Goal: Information Seeking & Learning: Check status

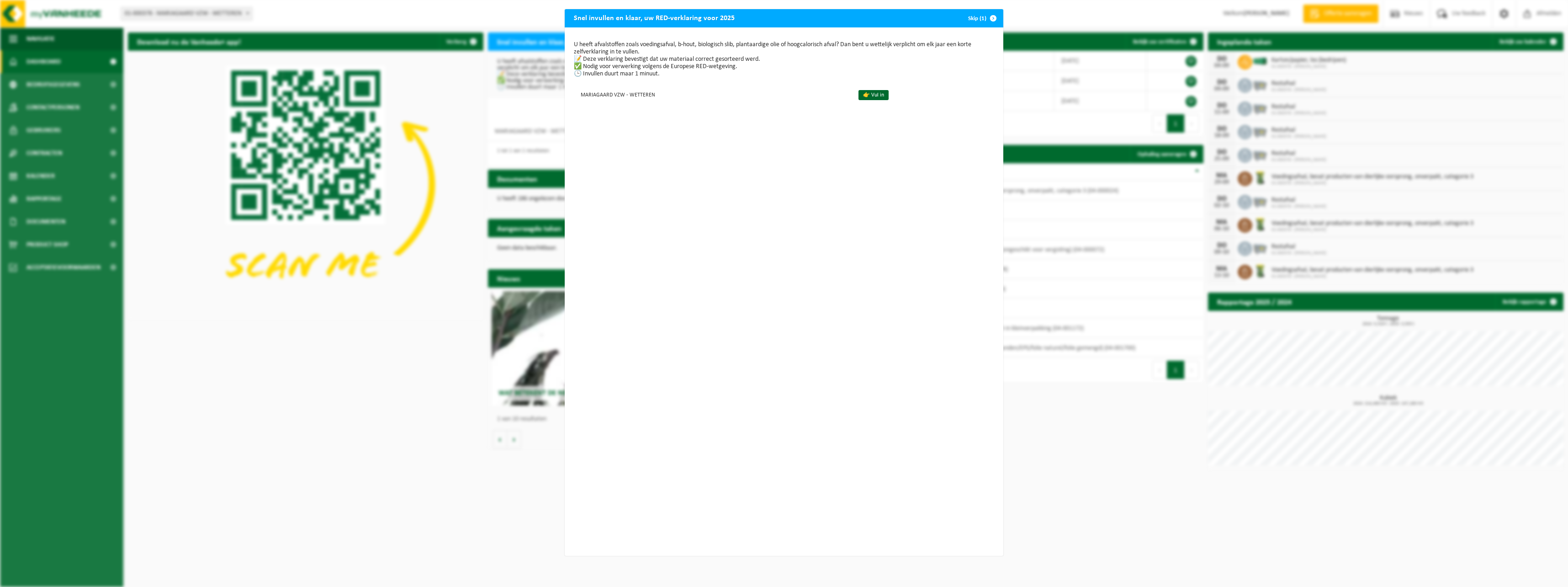
click at [988, 18] on span "button" at bounding box center [993, 19] width 19 height 19
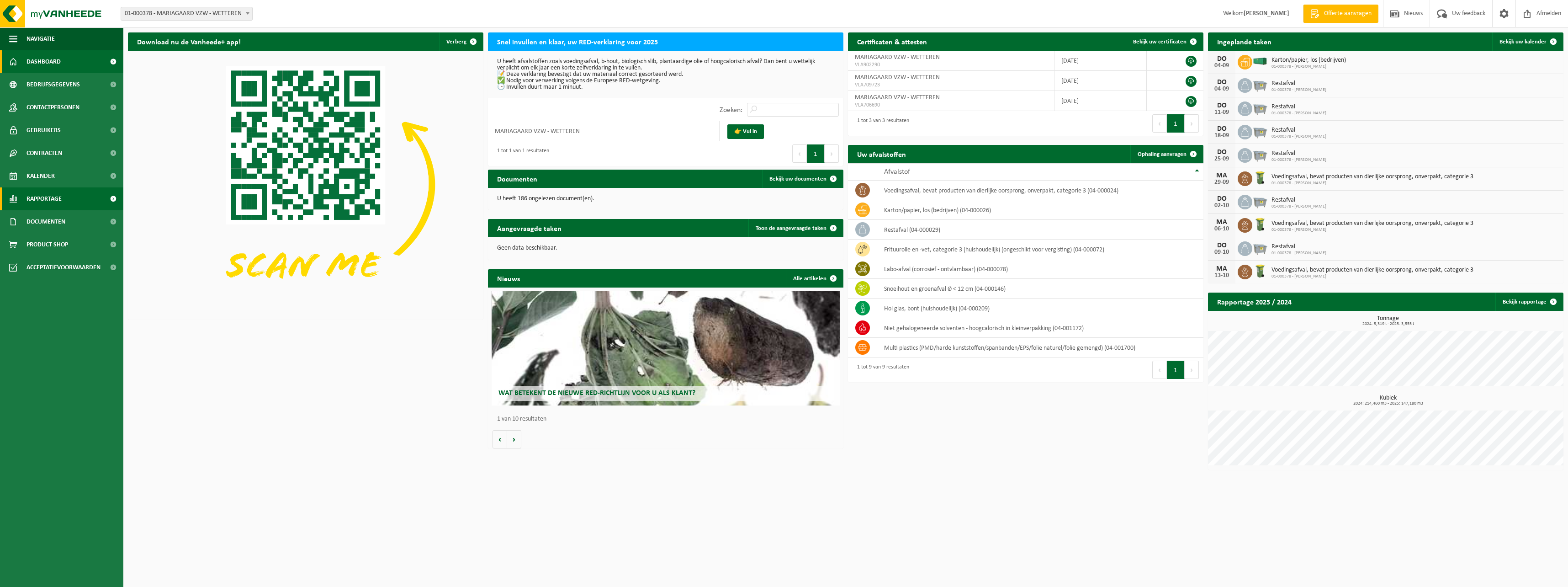
click at [52, 198] on span "Rapportage" at bounding box center [44, 198] width 36 height 22
click at [67, 221] on span "In grafiekvorm" at bounding box center [49, 222] width 41 height 18
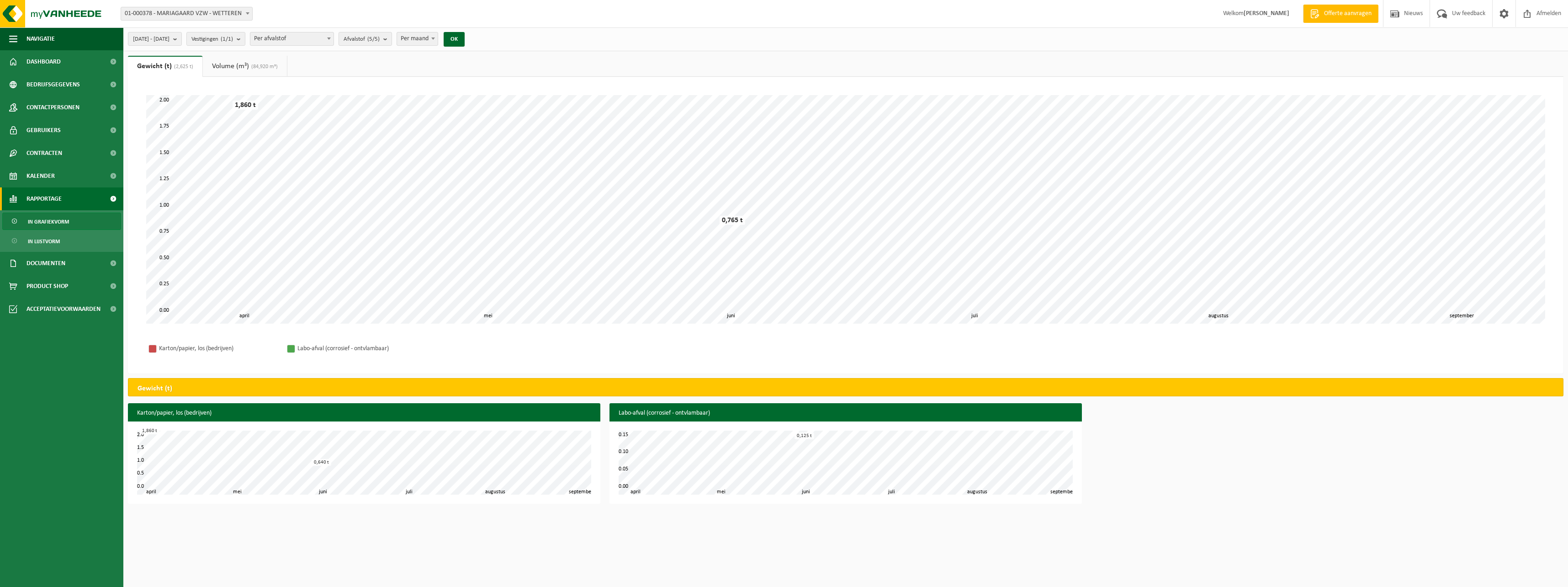
click at [225, 72] on link "Volume (m³) (84,920 m³)" at bounding box center [245, 66] width 84 height 21
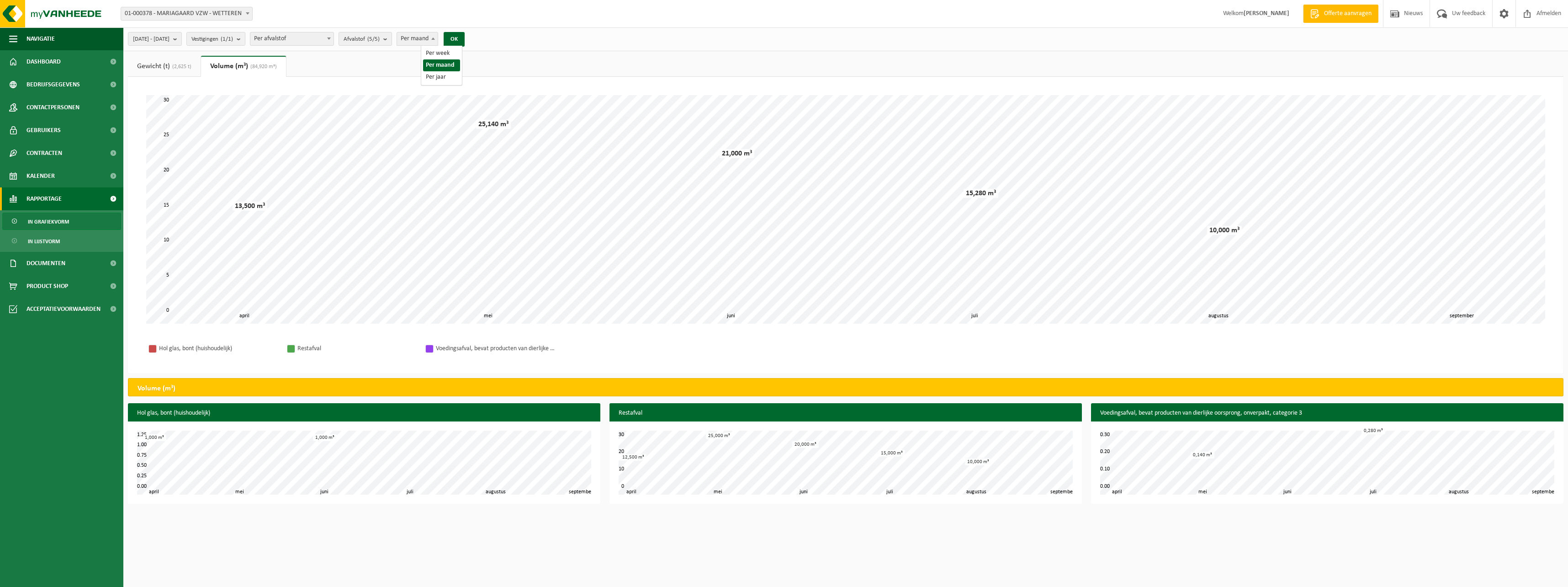
click at [437, 42] on span "Per maand" at bounding box center [418, 39] width 41 height 13
click at [175, 65] on span "(2,625 t)" at bounding box center [180, 66] width 21 height 6
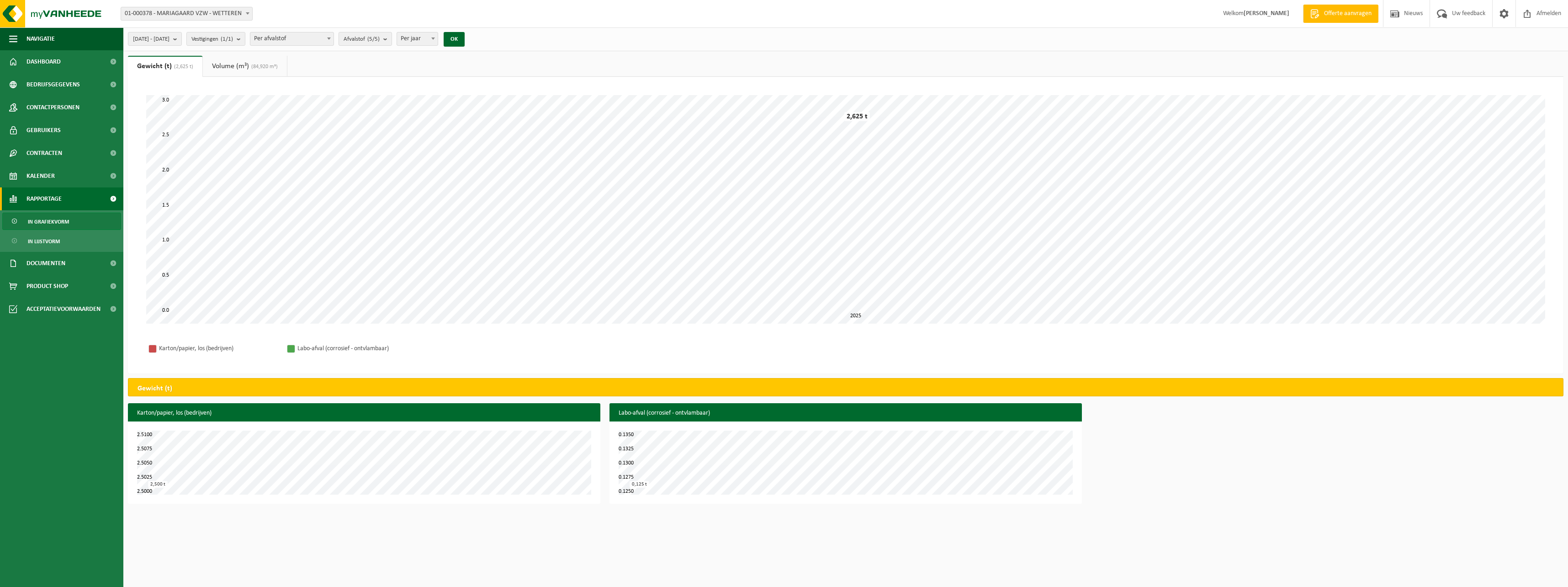
click at [435, 41] on span "Per jaar" at bounding box center [418, 39] width 41 height 13
click at [437, 43] on span "Per week" at bounding box center [418, 39] width 41 height 13
click at [464, 41] on button "OK" at bounding box center [454, 39] width 21 height 15
click at [233, 42] on span "Vestigingen (1/1)" at bounding box center [212, 39] width 41 height 14
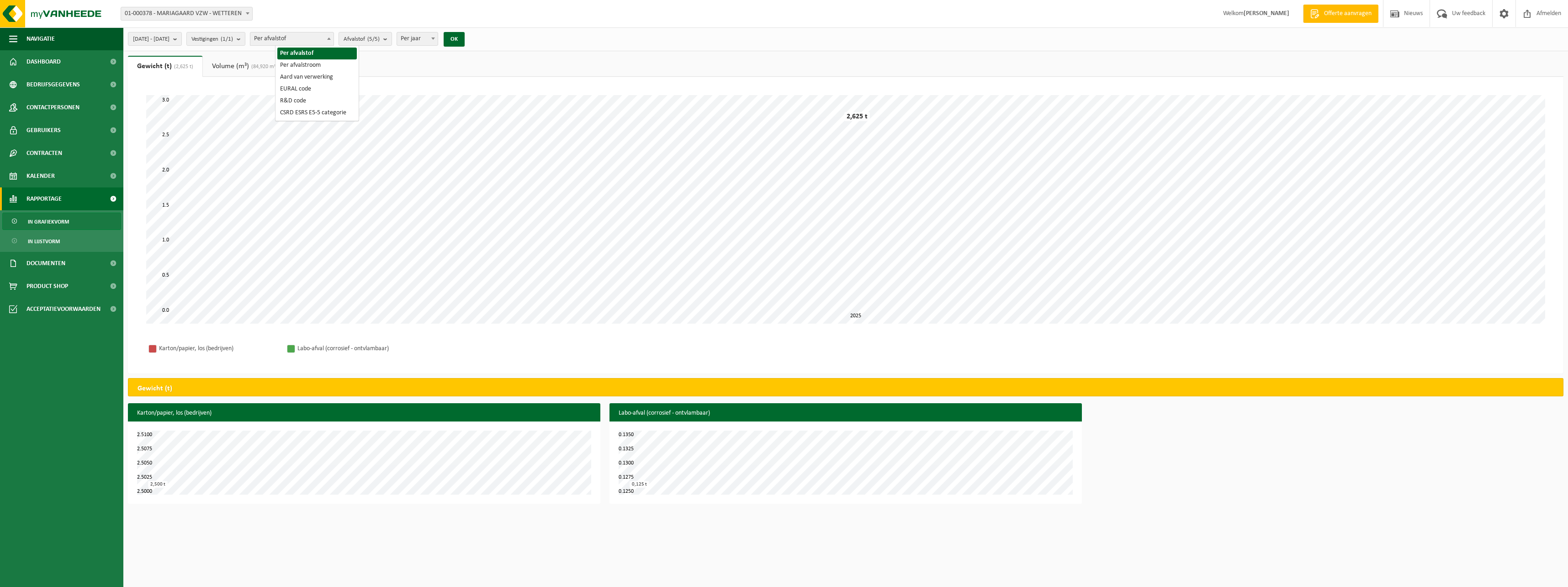
click at [301, 41] on span "Per afvalstof" at bounding box center [292, 39] width 83 height 13
click at [379, 40] on count "(5/5)" at bounding box center [373, 39] width 12 height 6
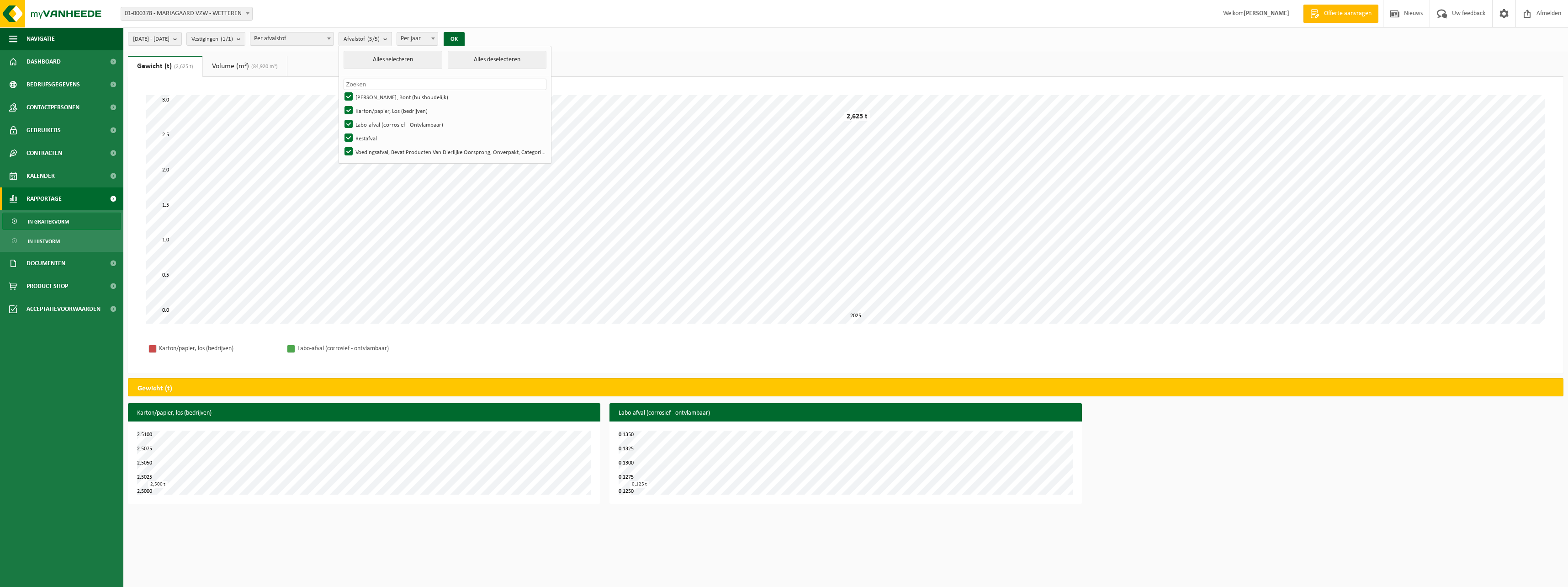
click at [379, 40] on count "(5/5)" at bounding box center [373, 39] width 12 height 6
click at [227, 68] on link "Volume (m³) (84,920 m³)" at bounding box center [245, 66] width 84 height 21
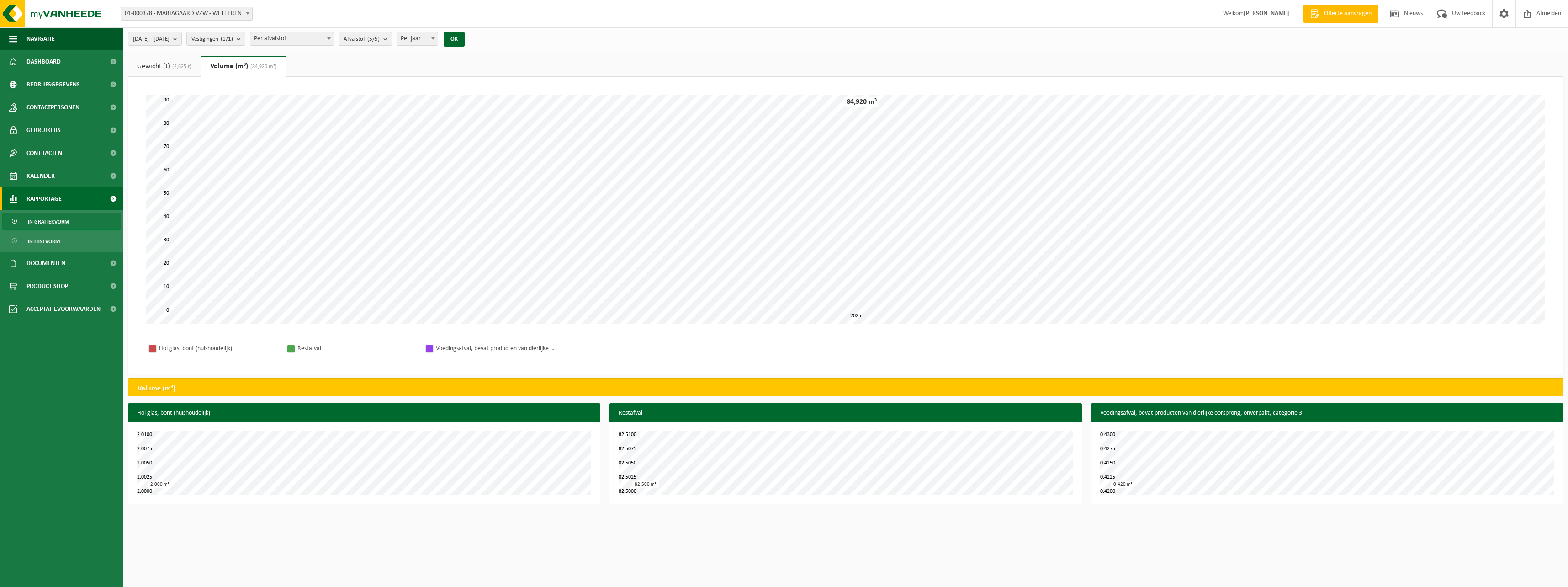
click at [178, 64] on span "(2,625 t)" at bounding box center [180, 66] width 21 height 6
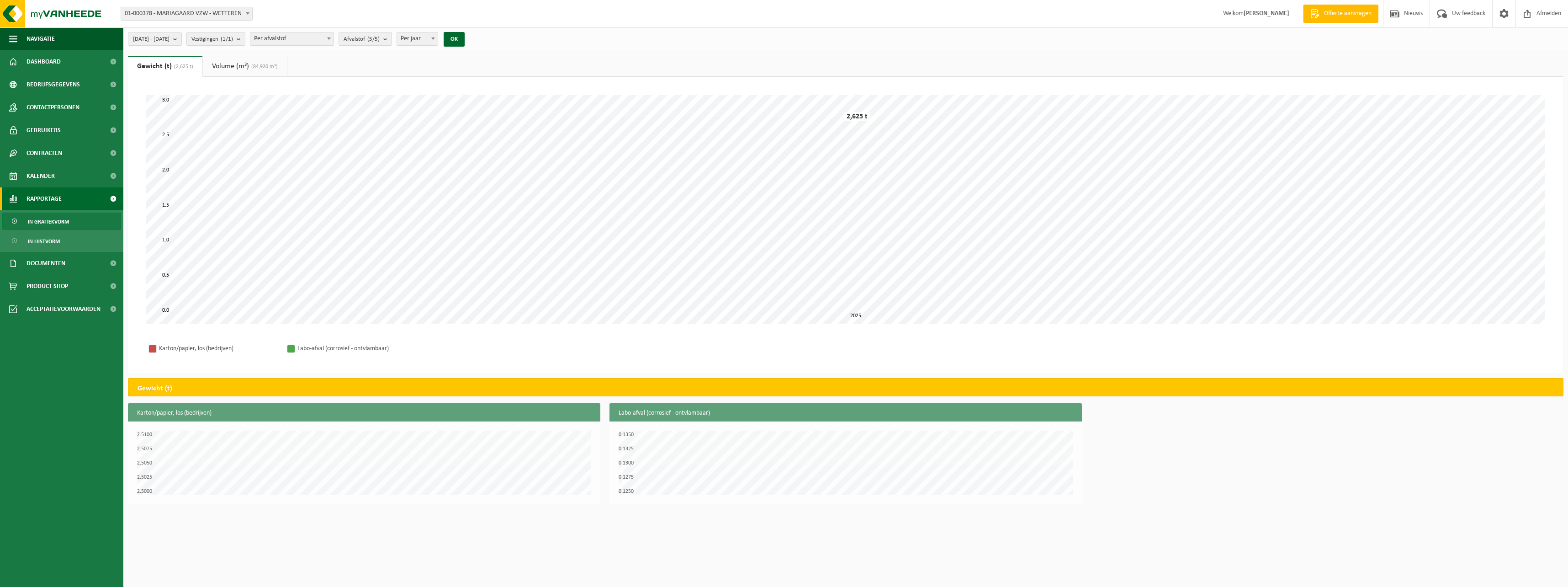
click at [429, 40] on span "Per jaar" at bounding box center [418, 39] width 41 height 13
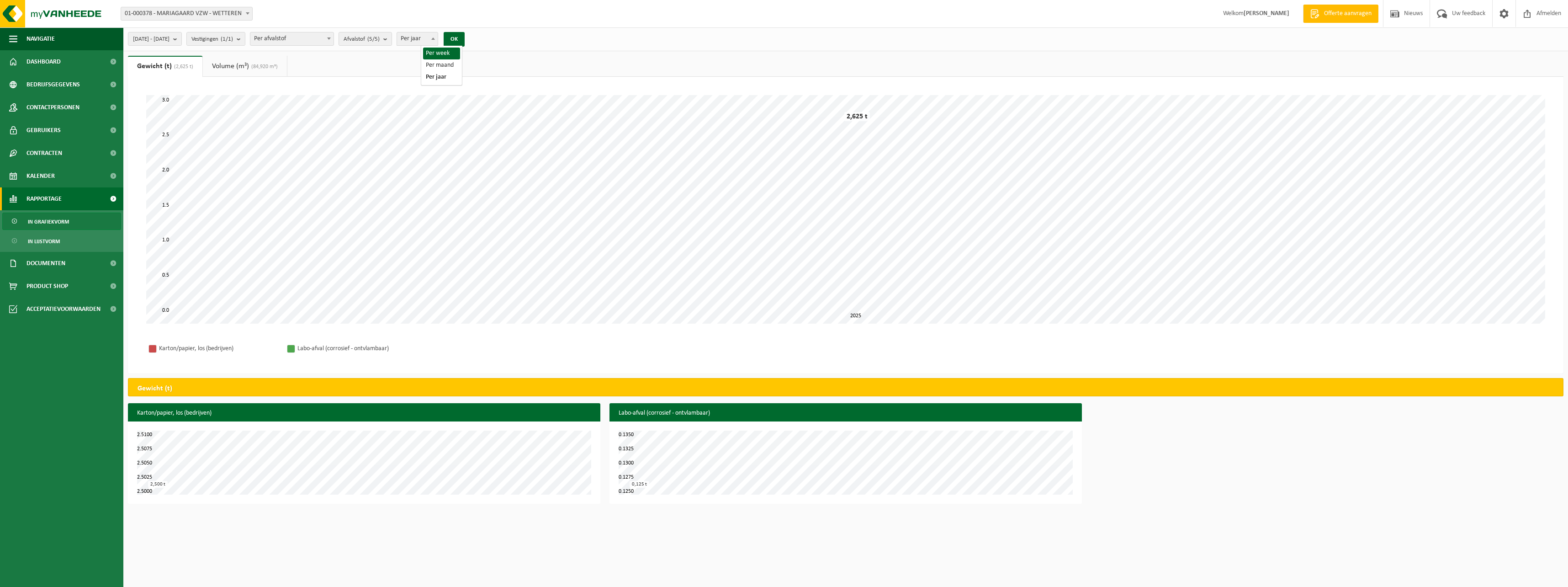
select select "1"
click at [464, 39] on button "OK" at bounding box center [454, 39] width 21 height 15
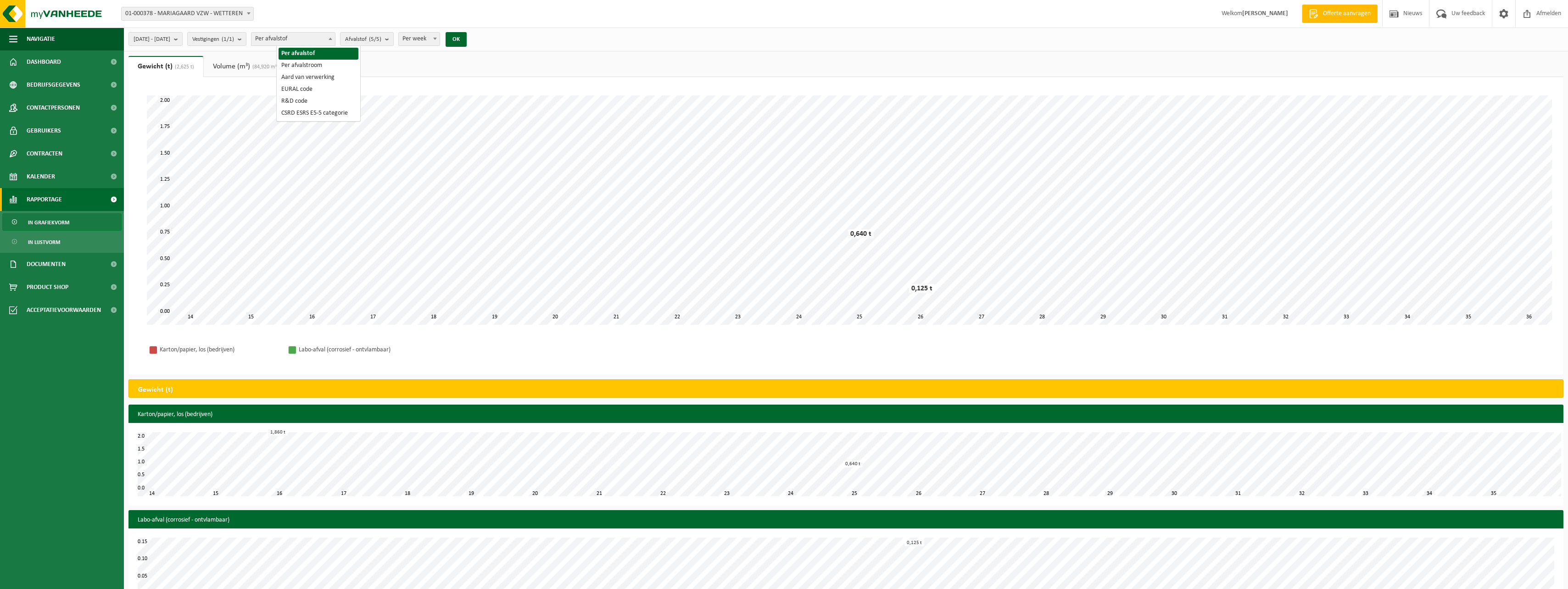
click at [327, 41] on span "Per afvalstof" at bounding box center [293, 39] width 84 height 13
click at [381, 41] on span "Afvalstof (5/5)" at bounding box center [363, 39] width 37 height 14
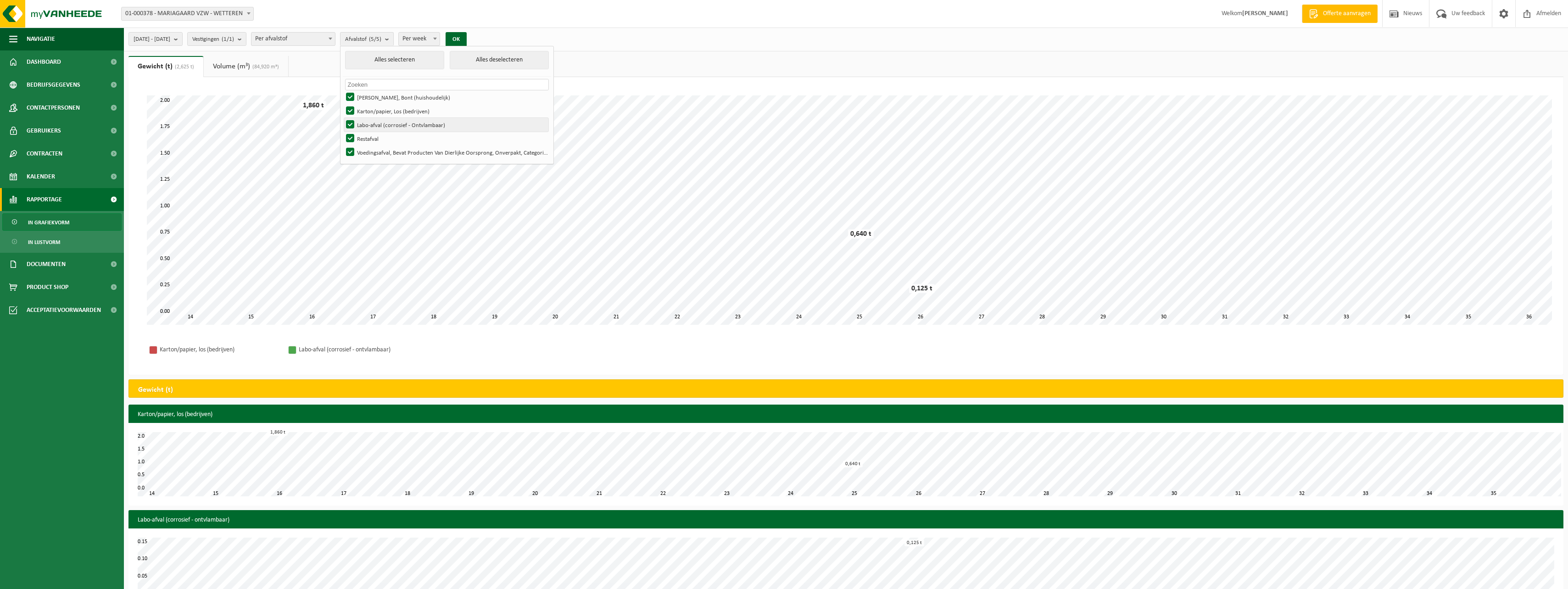
click at [377, 127] on label "Labo-afval (corrosief - Ontvlambaar)" at bounding box center [447, 125] width 205 height 14
click at [343, 118] on input "Labo-afval (corrosief - Ontvlambaar)" at bounding box center [343, 117] width 0 height 0
checkbox input "false"
click at [374, 112] on label "Karton/papier, Los (bedrijven)" at bounding box center [447, 111] width 205 height 14
click at [343, 104] on input "Karton/papier, Los (bedrijven)" at bounding box center [343, 104] width 0 height 0
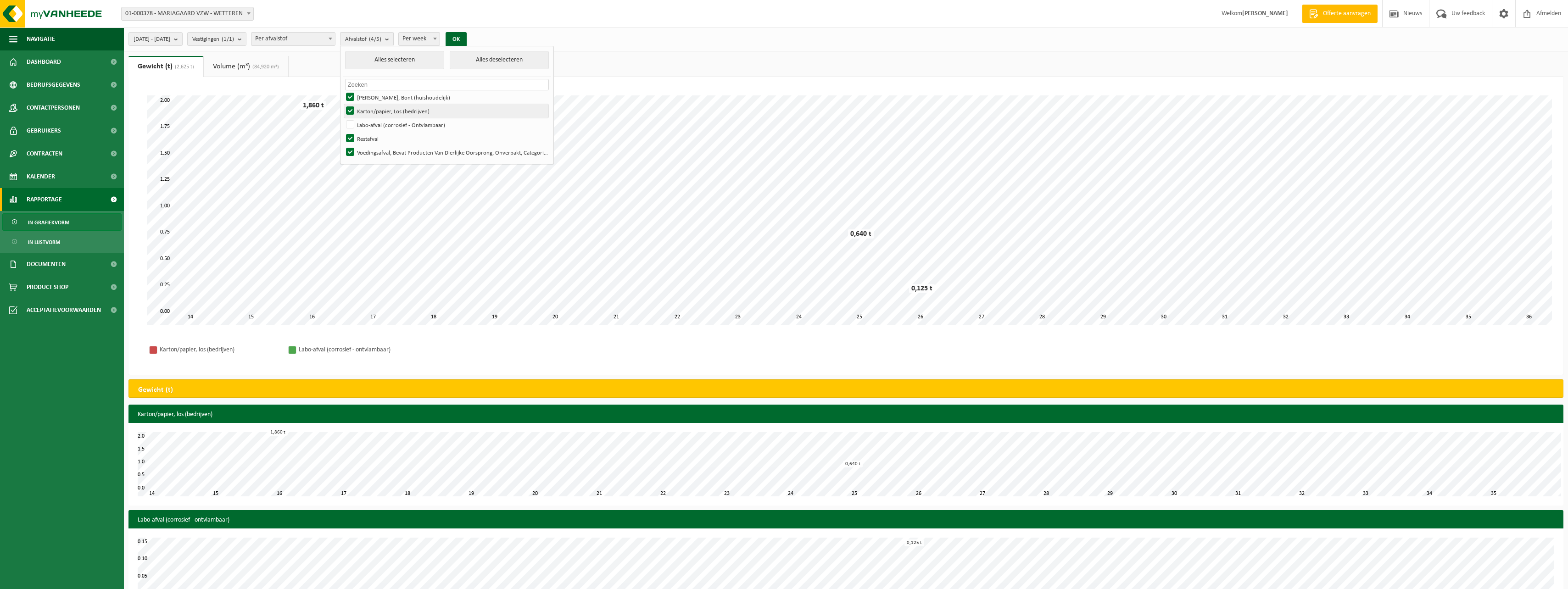
checkbox input "false"
click at [377, 98] on label "[PERSON_NAME], Bont (huishoudelijk)" at bounding box center [447, 97] width 205 height 14
click at [343, 90] on input "[PERSON_NAME], Bont (huishoudelijk)" at bounding box center [343, 90] width 0 height 0
checkbox input "false"
click at [466, 36] on button "OK" at bounding box center [456, 39] width 21 height 15
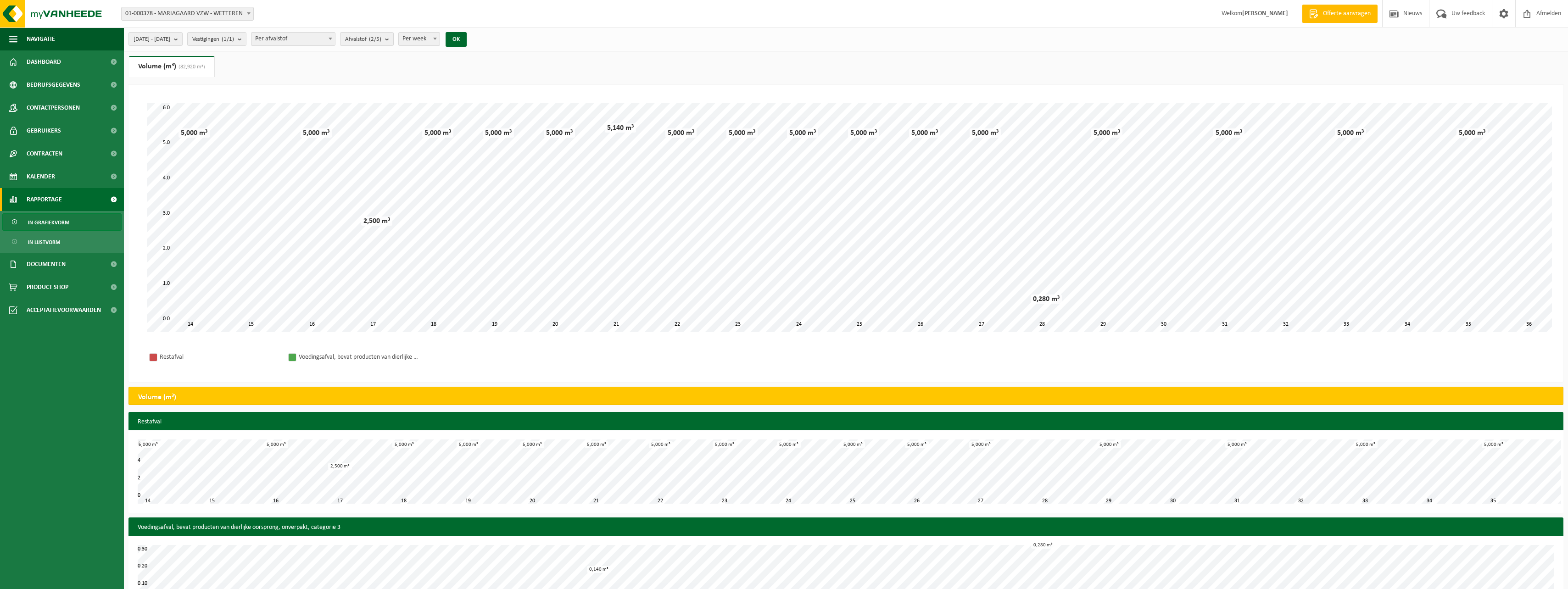
click at [439, 43] on span "Per week" at bounding box center [419, 39] width 41 height 13
select select "3"
click at [466, 40] on button "OK" at bounding box center [456, 39] width 21 height 15
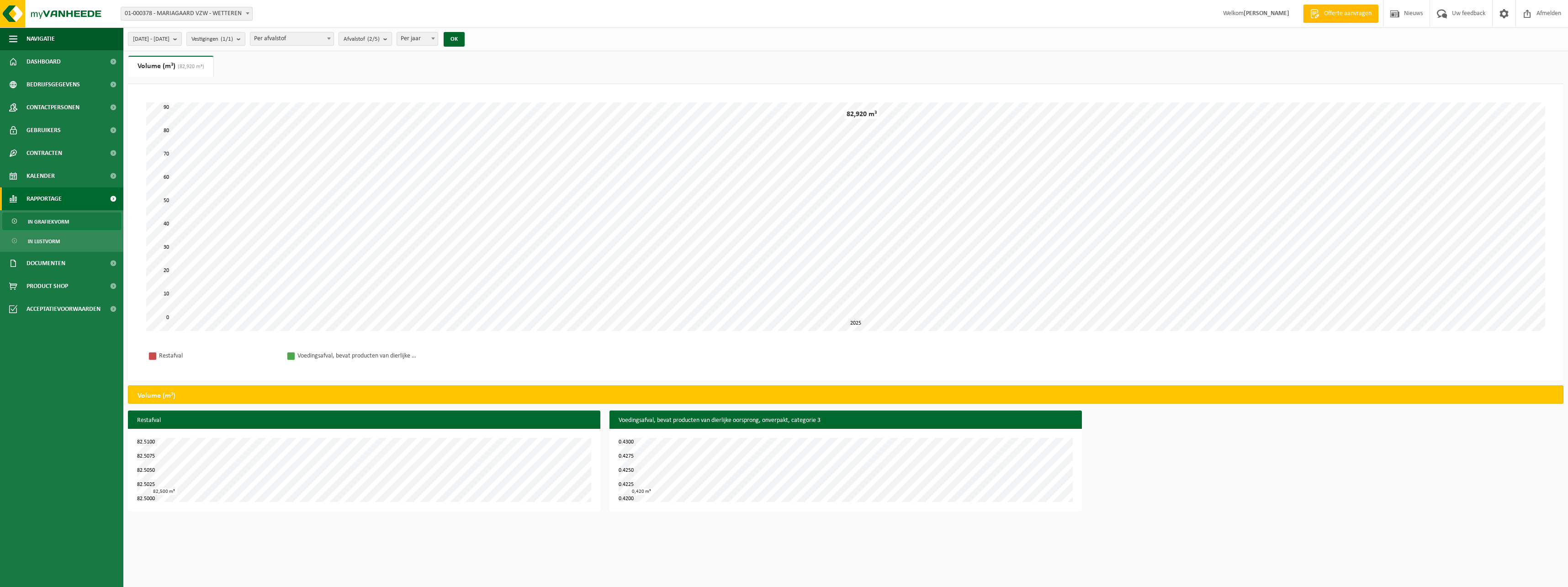
click at [169, 42] on span "[DATE] - [DATE]" at bounding box center [150, 39] width 36 height 14
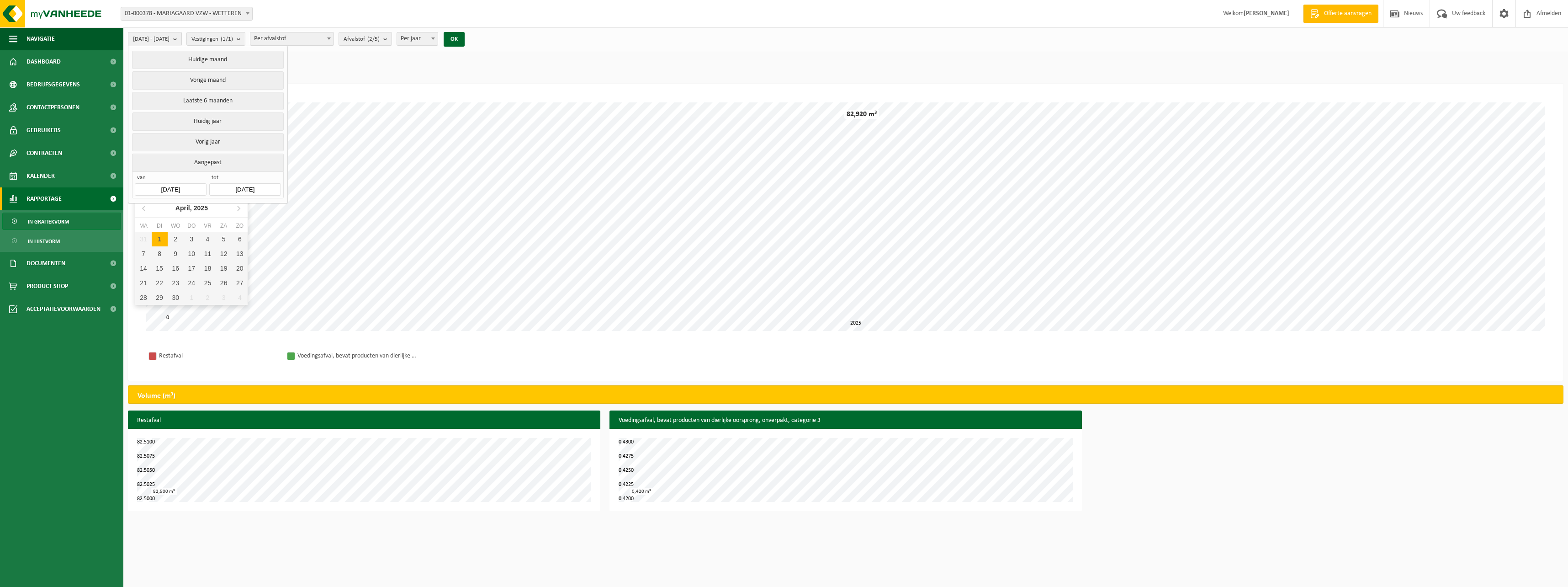
click at [185, 189] on input "[DATE]" at bounding box center [170, 189] width 71 height 12
click at [197, 208] on icon "2025" at bounding box center [200, 208] width 14 height 7
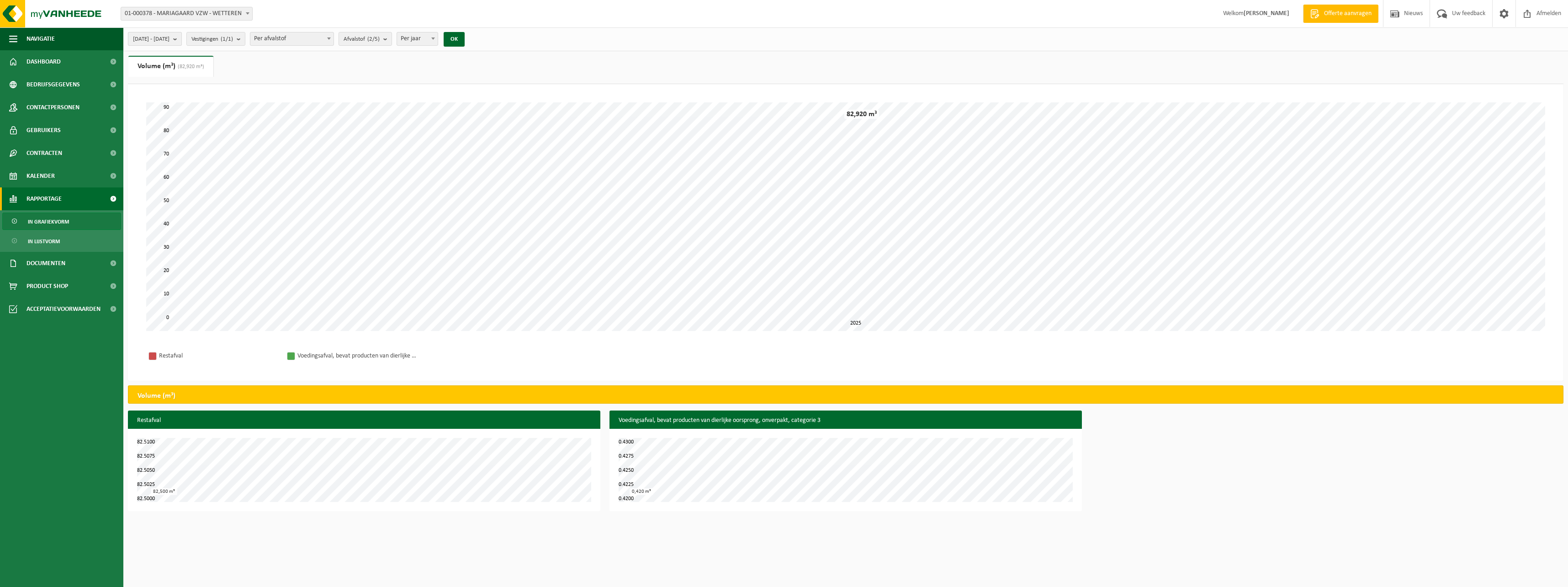
click at [157, 39] on span "[DATE] - [DATE]" at bounding box center [150, 39] width 36 height 14
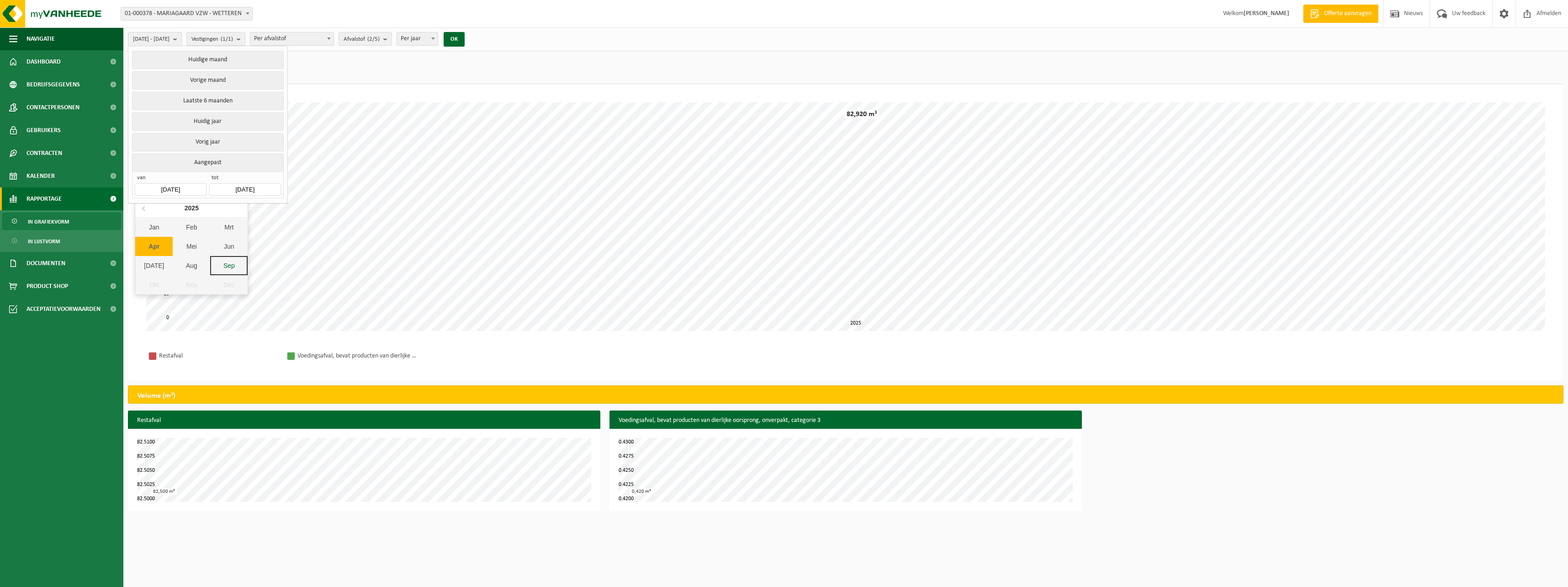
click at [163, 185] on input "[DATE]" at bounding box center [170, 189] width 71 height 12
click at [147, 208] on icon at bounding box center [145, 208] width 15 height 15
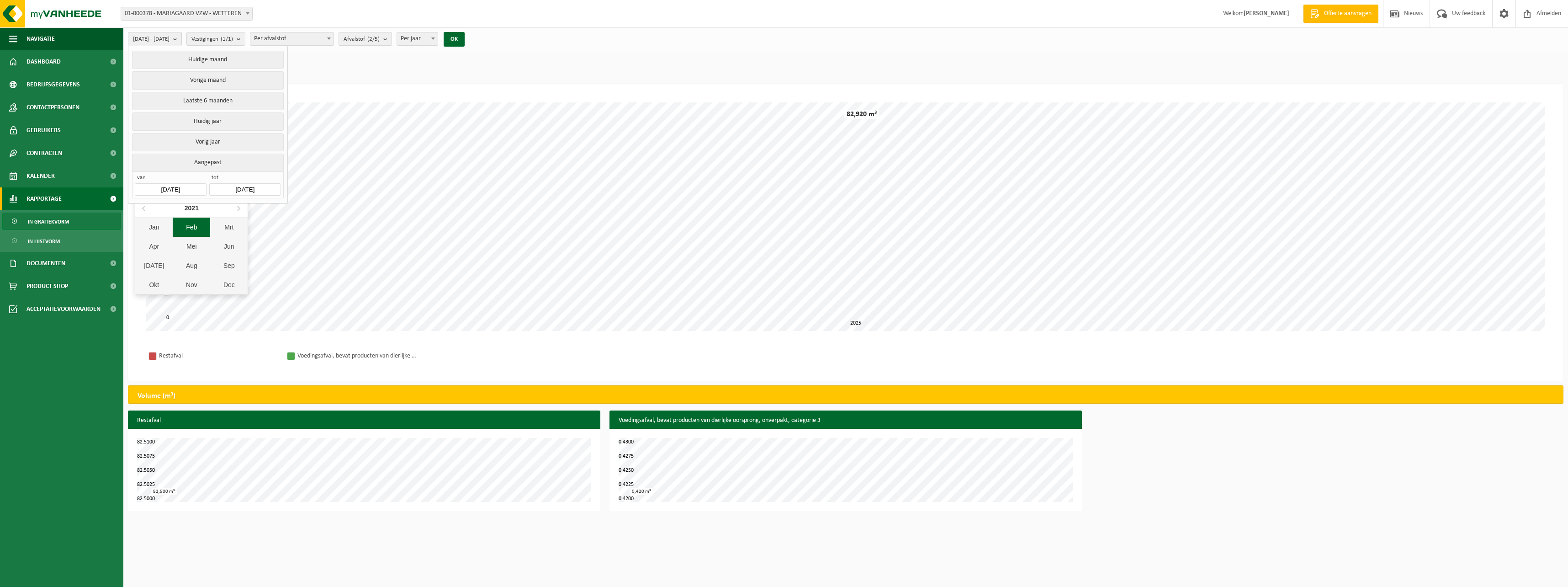
click at [194, 227] on div "Feb" at bounding box center [192, 227] width 37 height 20
click at [464, 39] on button "OK" at bounding box center [454, 39] width 21 height 15
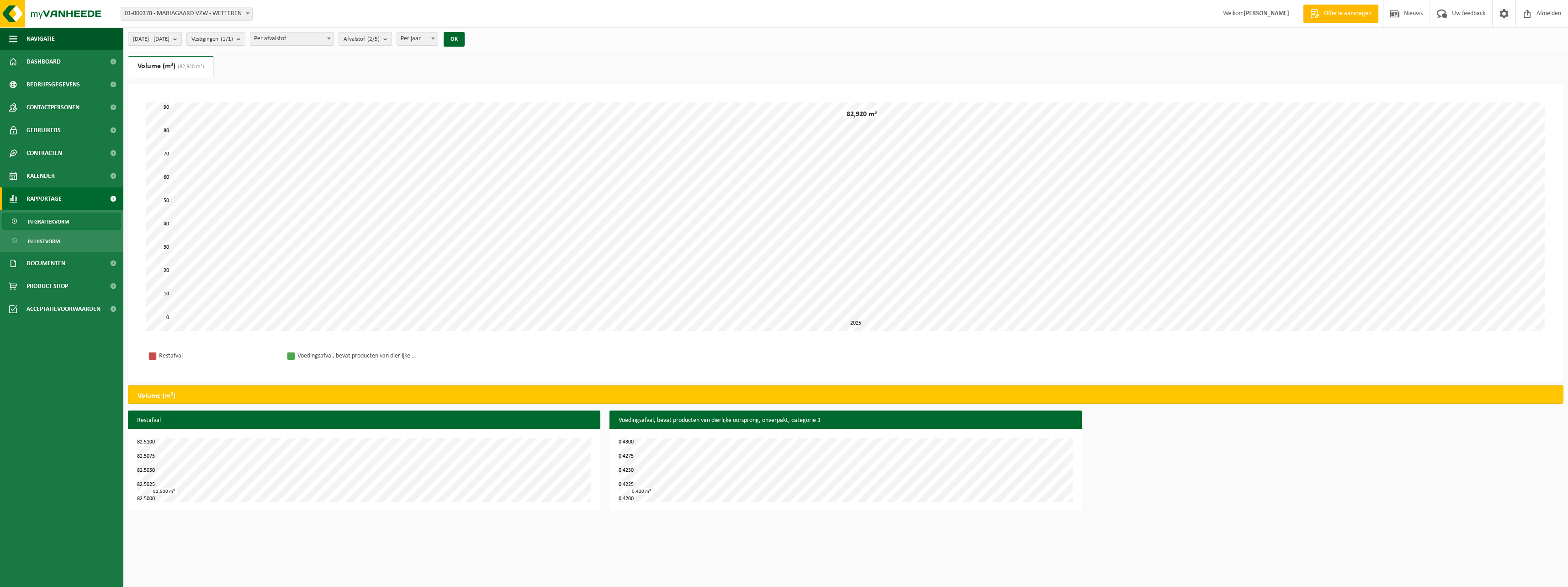
click at [169, 43] on span "[DATE] - [DATE]" at bounding box center [150, 39] width 36 height 14
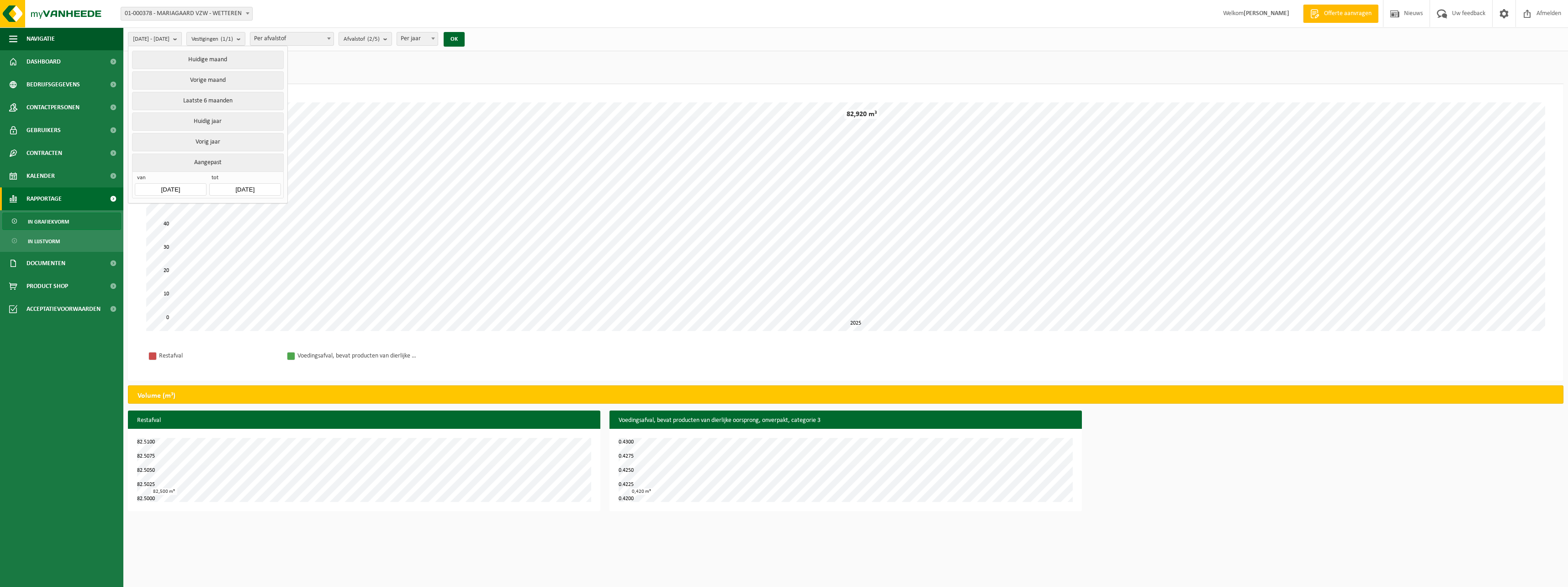
click at [166, 189] on input "[DATE]" at bounding box center [170, 189] width 71 height 12
click at [167, 236] on div "3" at bounding box center [175, 239] width 16 height 15
type input "[DATE]"
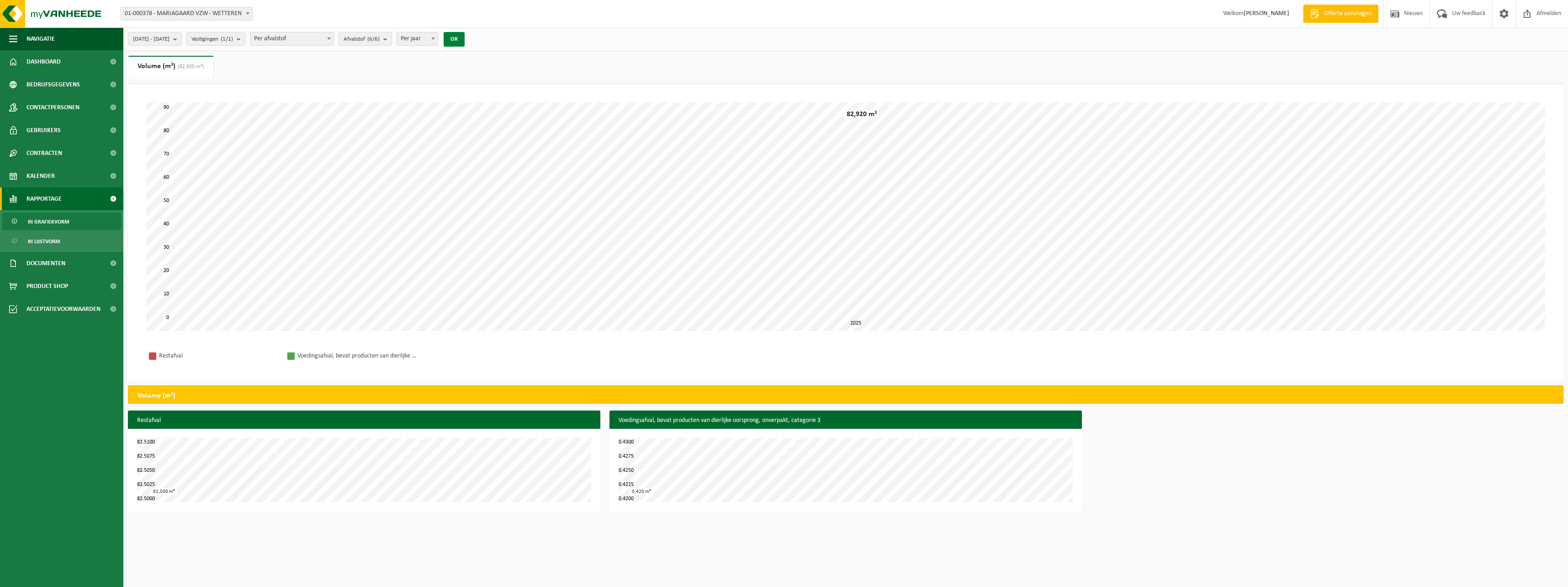
click at [464, 40] on button "OK" at bounding box center [454, 39] width 21 height 15
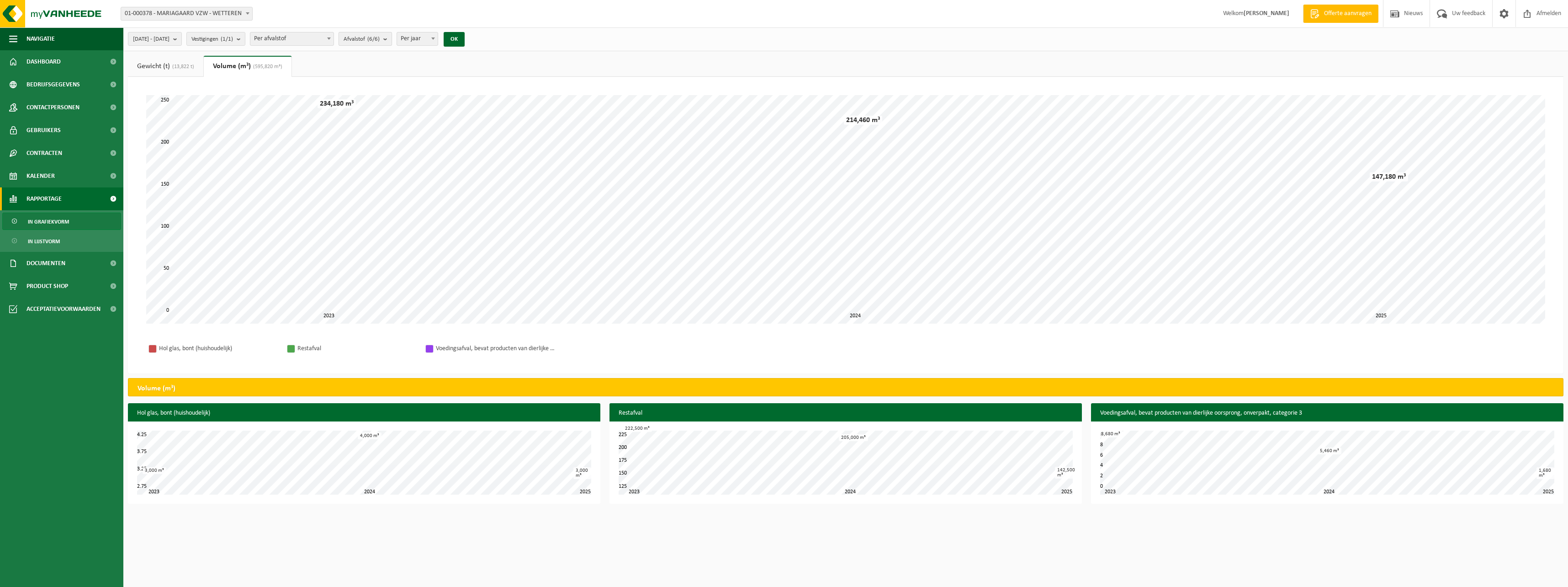
click at [379, 41] on span "Afvalstof (6/6)" at bounding box center [362, 39] width 36 height 14
click at [523, 36] on div "[DATE] - [DATE] Huidige maand Vorige maand Laatste 6 maanden Huidig jaar Vorig …" at bounding box center [846, 38] width 1445 height 23
click at [163, 69] on link "Gewicht (t) (13,822 t)" at bounding box center [165, 66] width 76 height 21
click at [242, 68] on link "Volume (m³) (595,820 m³)" at bounding box center [249, 66] width 87 height 21
click at [427, 41] on span "Per jaar" at bounding box center [418, 39] width 41 height 13
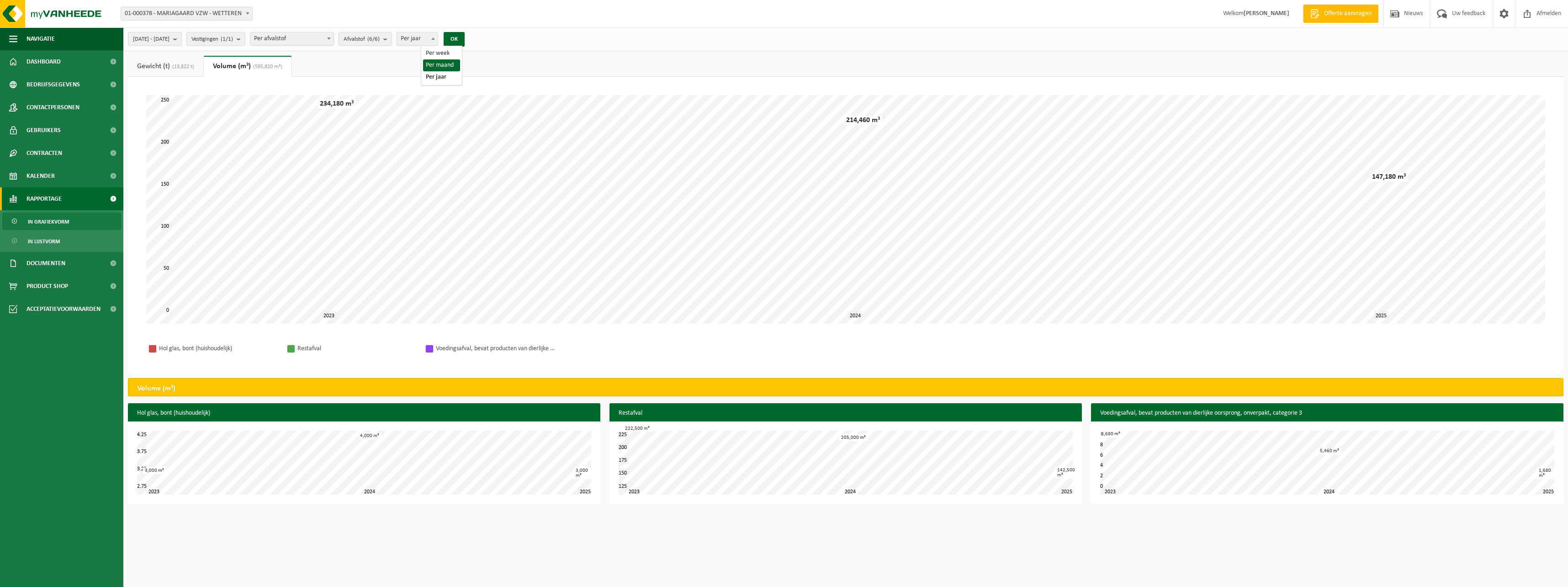
select select "2"
click at [464, 40] on button "OK" at bounding box center [454, 39] width 21 height 15
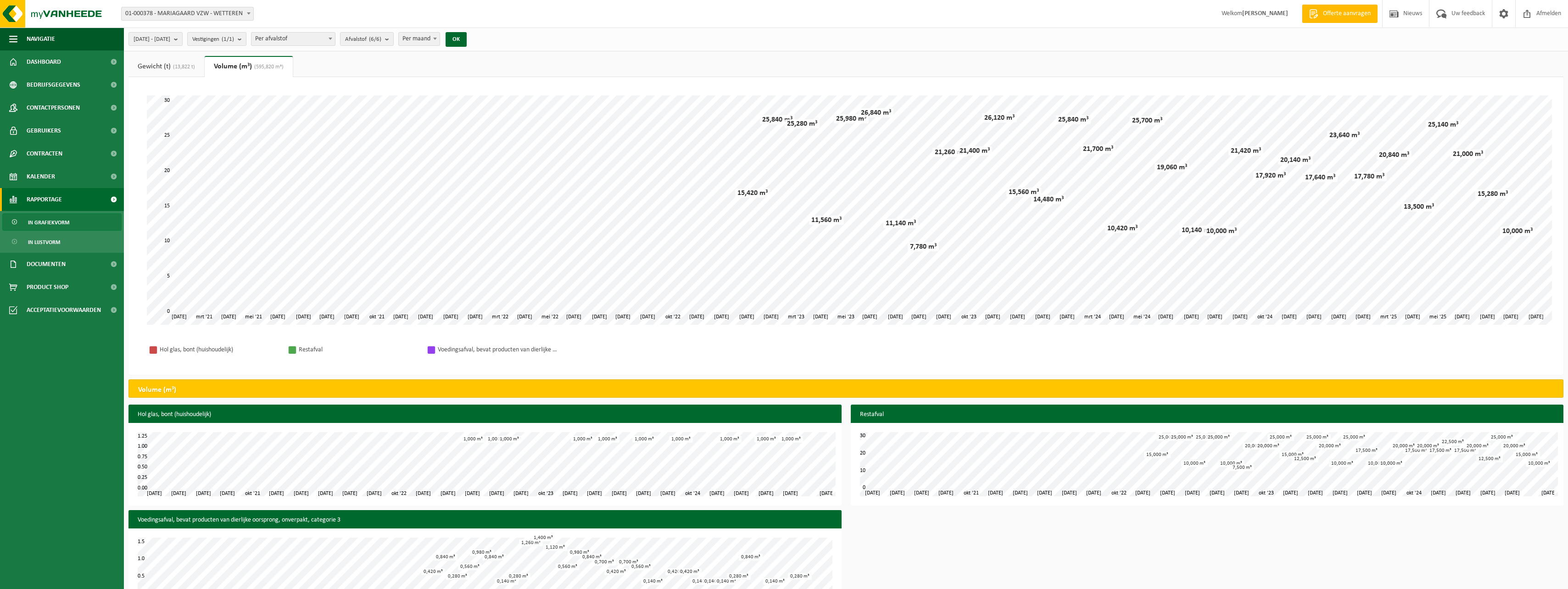
click at [143, 83] on div "Even geduld. Door [PERSON_NAME] hoeveelheid gegevens duurt het laden even. mrt …" at bounding box center [845, 225] width 1435 height 297
click at [439, 41] on span at bounding box center [435, 38] width 9 height 12
click at [560, 44] on div "[DATE] - [DATE] Huidige maand Vorige maand Laatste 6 maanden Huidig jaar Vorig …" at bounding box center [845, 38] width 1444 height 23
